Goal: Transaction & Acquisition: Purchase product/service

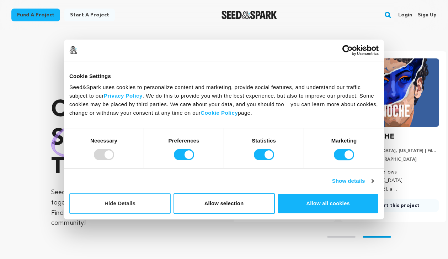
scroll to position [0, 116]
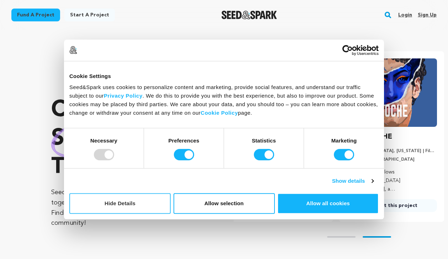
click at [142, 201] on button "Hide Details" at bounding box center [119, 203] width 101 height 21
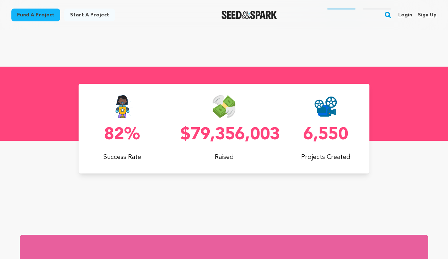
scroll to position [0, 0]
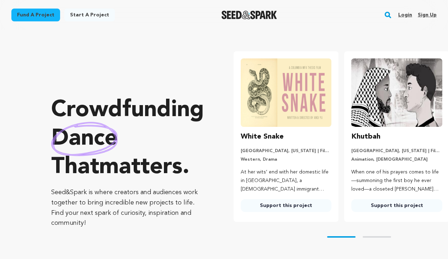
click at [45, 15] on link "Fund a project" at bounding box center [35, 15] width 49 height 13
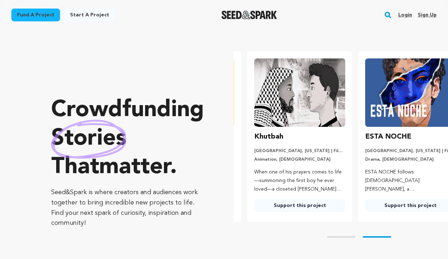
scroll to position [0, 116]
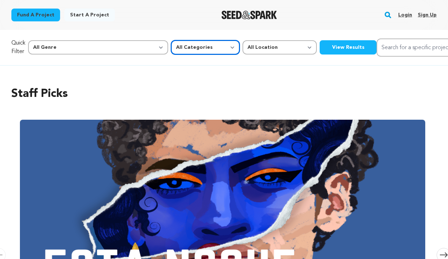
click at [171, 48] on select "All Categories Film Feature Film Short Series Music Video Comics Artist Residen…" at bounding box center [205, 47] width 69 height 14
select select "382"
click at [171, 40] on select "All Categories Film Feature Film Short Series Music Video Comics Artist Residen…" at bounding box center [205, 47] width 69 height 14
click at [320, 47] on button "View Results" at bounding box center [348, 47] width 57 height 14
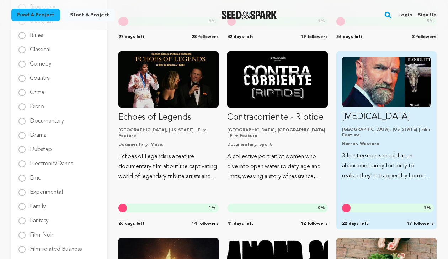
scroll to position [264, 0]
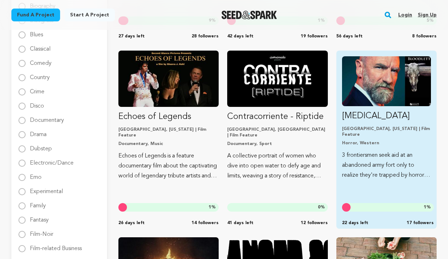
click at [387, 87] on img "Fund Bloodletting" at bounding box center [386, 81] width 89 height 50
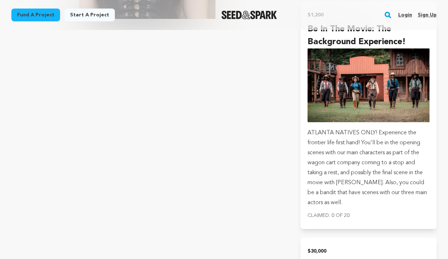
scroll to position [1918, 0]
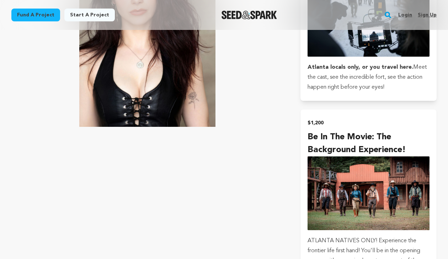
click at [404, 156] on img "submit" at bounding box center [369, 193] width 122 height 74
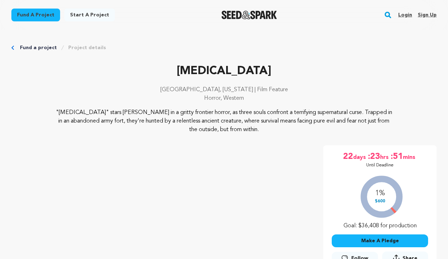
scroll to position [1918, 0]
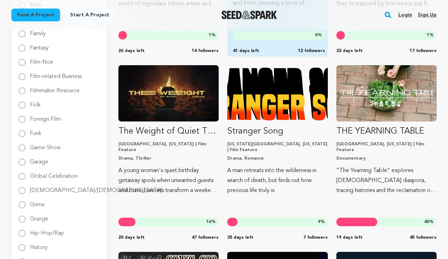
scroll to position [436, 0]
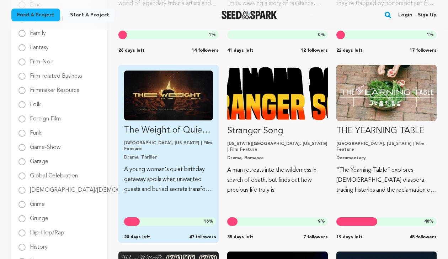
click at [189, 93] on img "Fund The Weight of Quiet Things" at bounding box center [168, 95] width 89 height 50
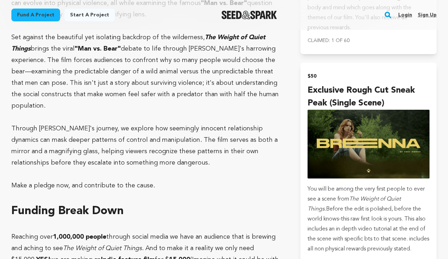
scroll to position [1279, 0]
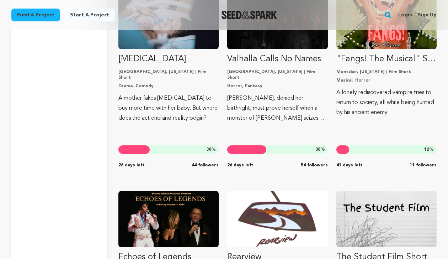
scroll to position [1453, 0]
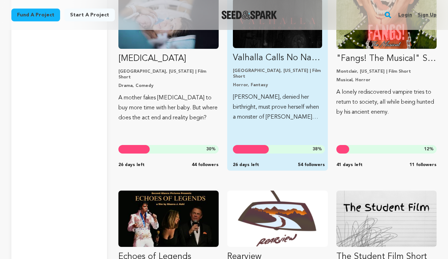
click at [267, 53] on p "Valhalla Calls No Names" at bounding box center [277, 57] width 89 height 11
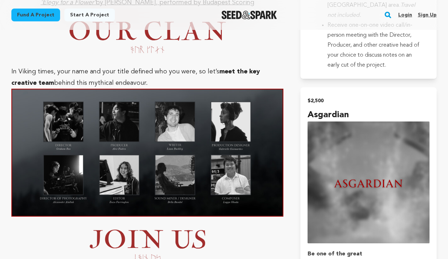
scroll to position [2111, 0]
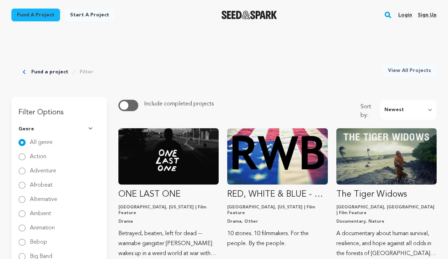
scroll to position [1356, 0]
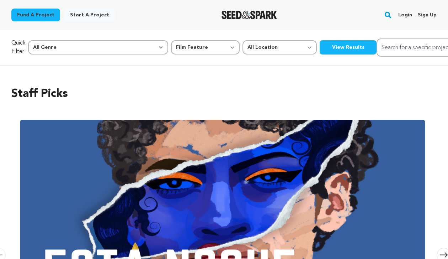
select select "382"
